Goal: Task Accomplishment & Management: Manage account settings

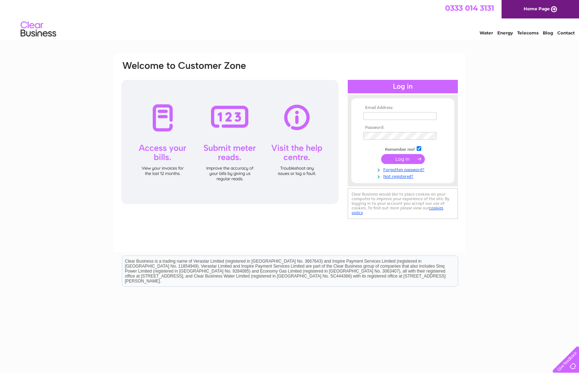
type input "[EMAIL_ADDRESS][DOMAIN_NAME]"
click at [400, 161] on input "submit" at bounding box center [403, 159] width 44 height 10
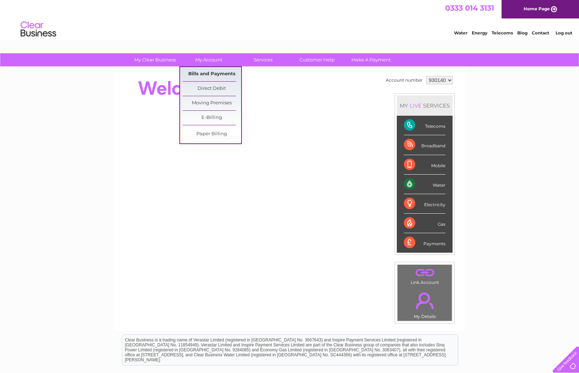
click at [204, 74] on link "Bills and Payments" at bounding box center [212, 74] width 59 height 14
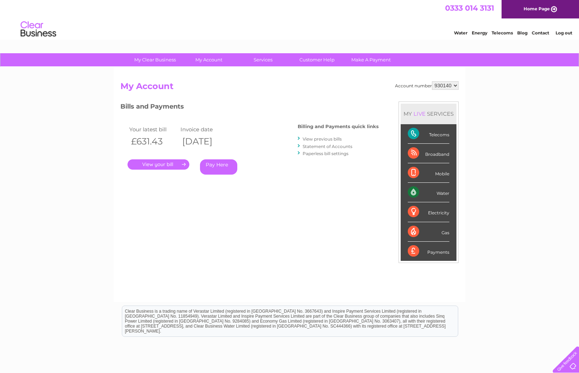
click at [161, 162] on link "." at bounding box center [159, 165] width 62 height 10
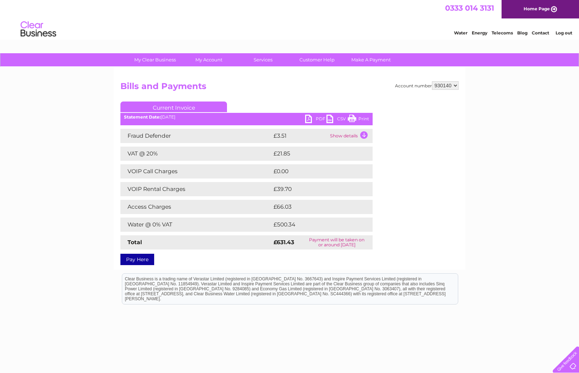
click at [319, 117] on link "PDF" at bounding box center [315, 120] width 21 height 10
